Goal: Information Seeking & Learning: Learn about a topic

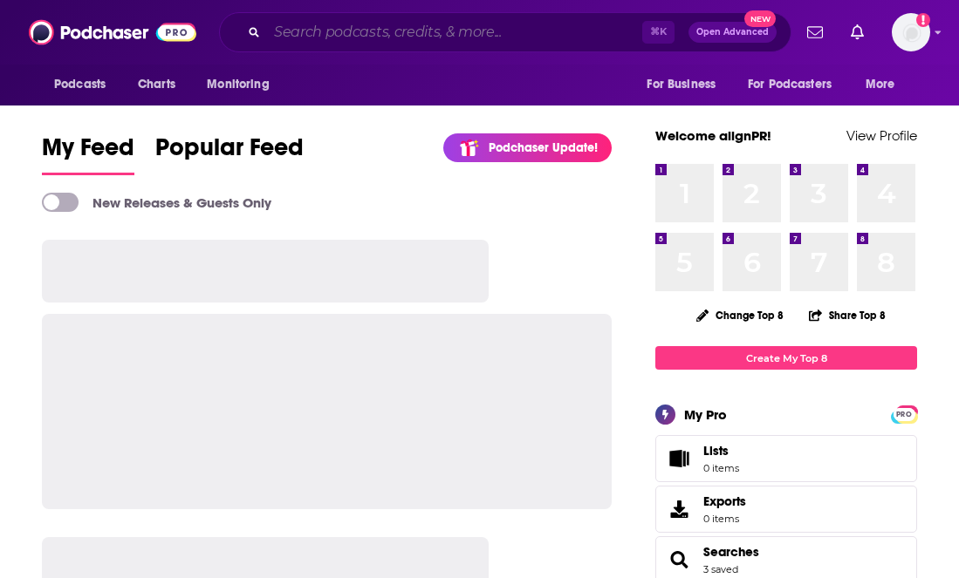
click at [326, 44] on input "Search podcasts, credits, & more..." at bounding box center [454, 32] width 375 height 28
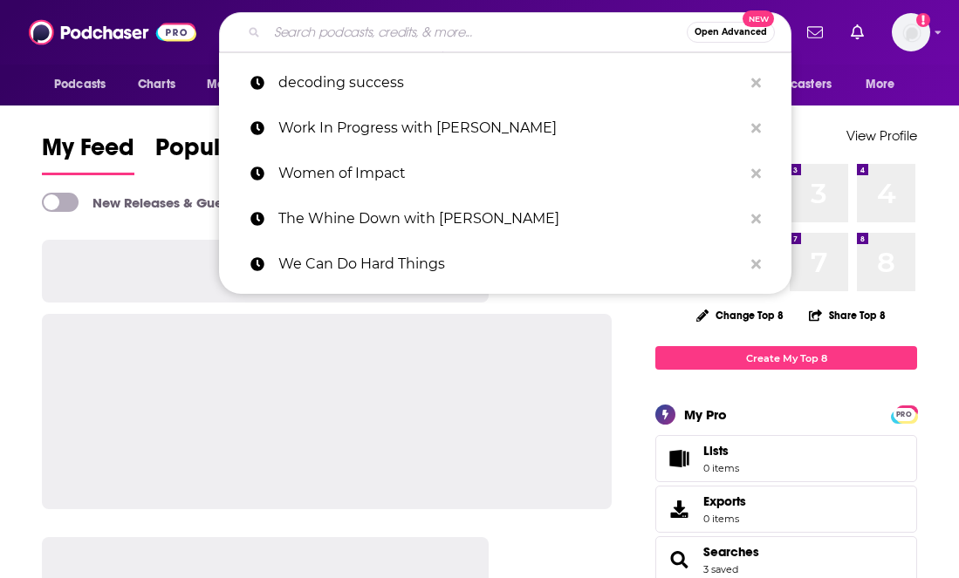
paste input "The [PERSON_NAME] Show"
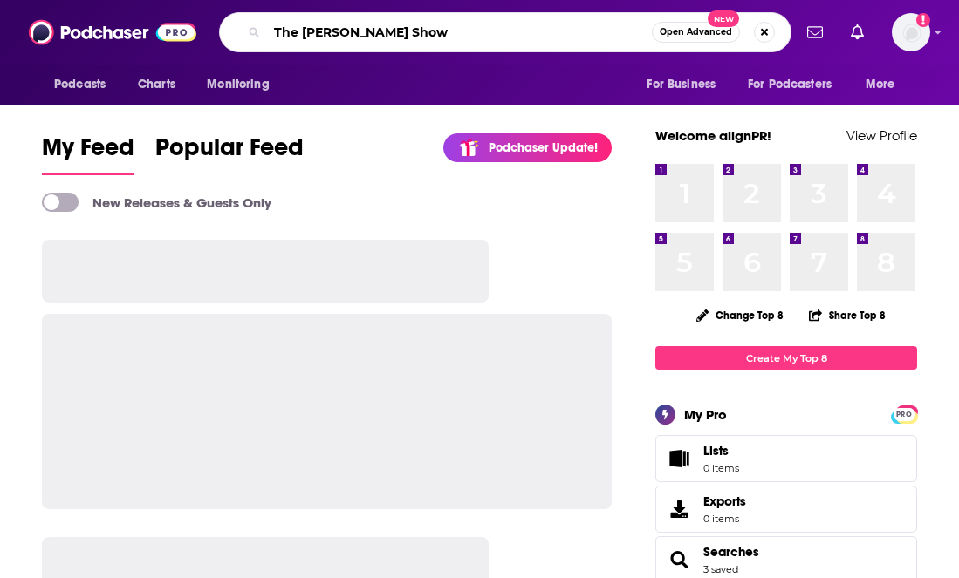
type input "The [PERSON_NAME] Show"
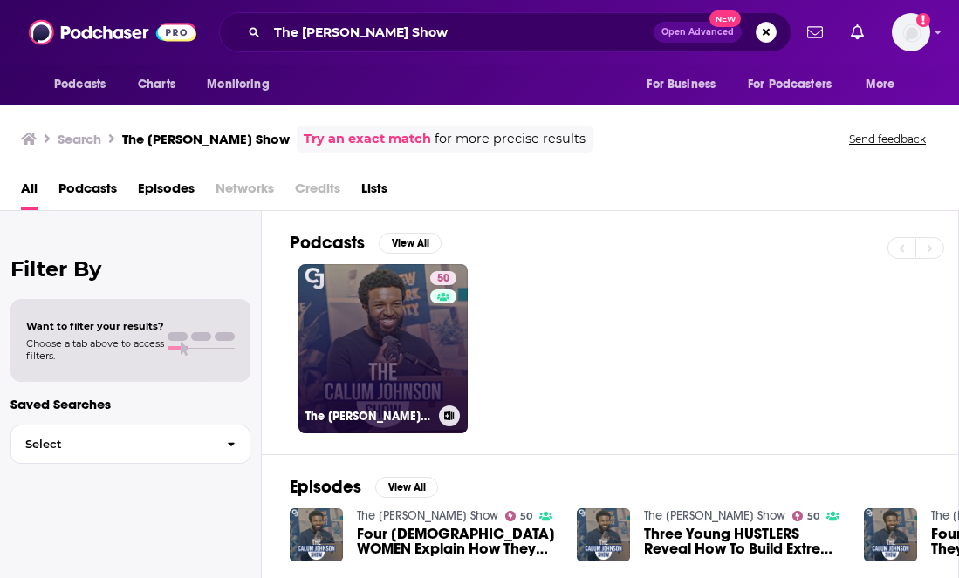
click at [387, 310] on link "50 The [PERSON_NAME] Show" at bounding box center [382, 348] width 169 height 169
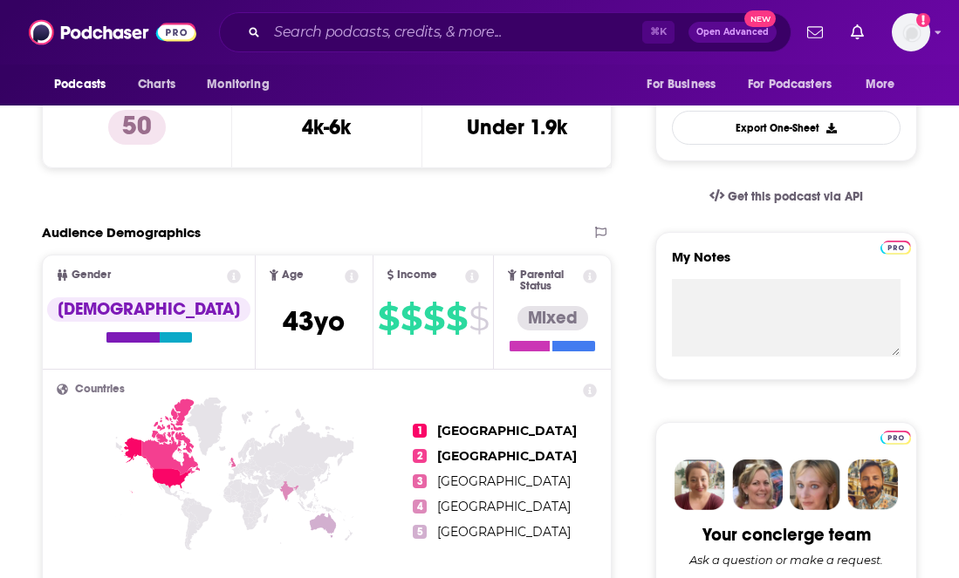
scroll to position [490, 0]
